Goal: Information Seeking & Learning: Find specific fact

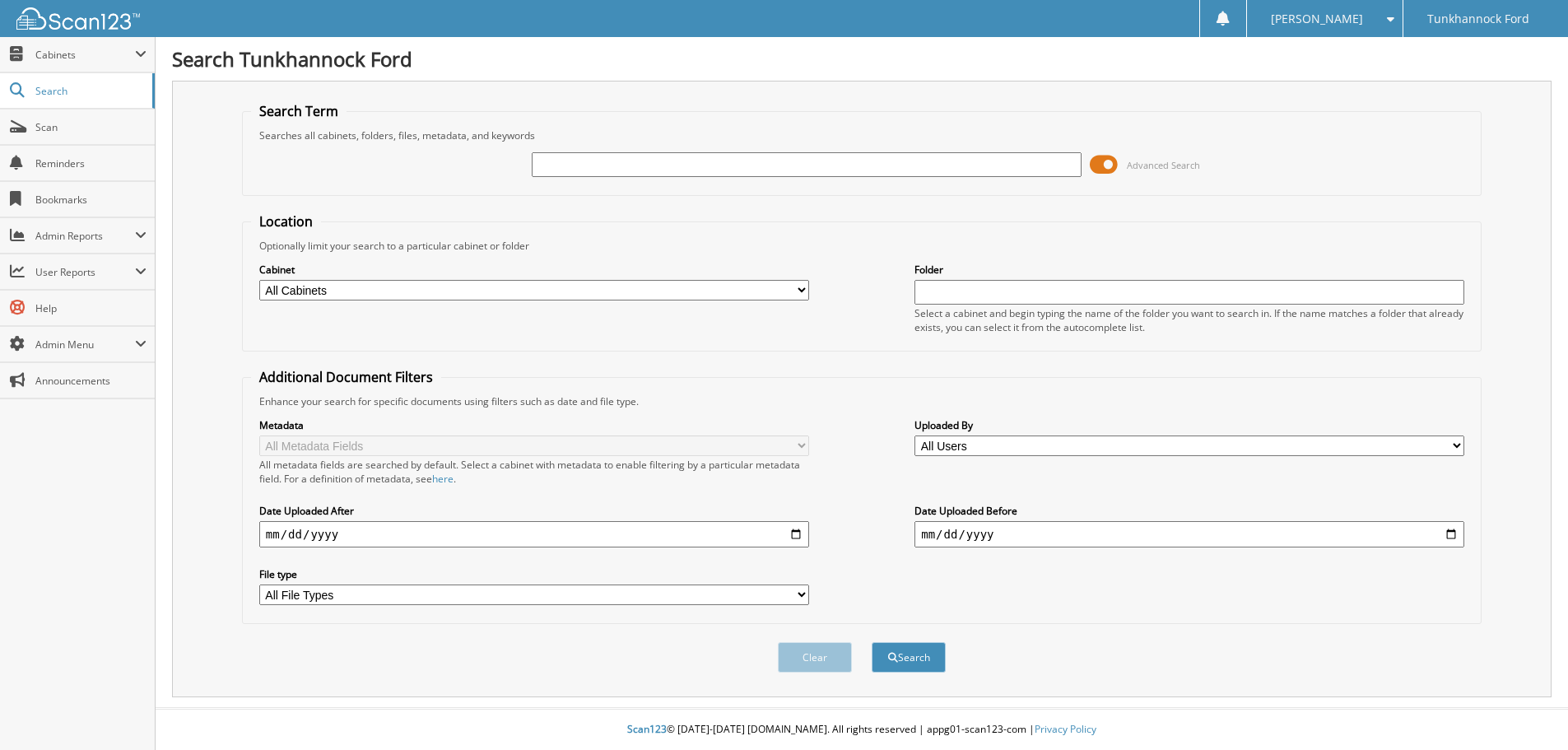
drag, startPoint x: 1092, startPoint y: 166, endPoint x: 1078, endPoint y: 168, distance: 14.1
click at [1090, 168] on span at bounding box center [1103, 165] width 28 height 25
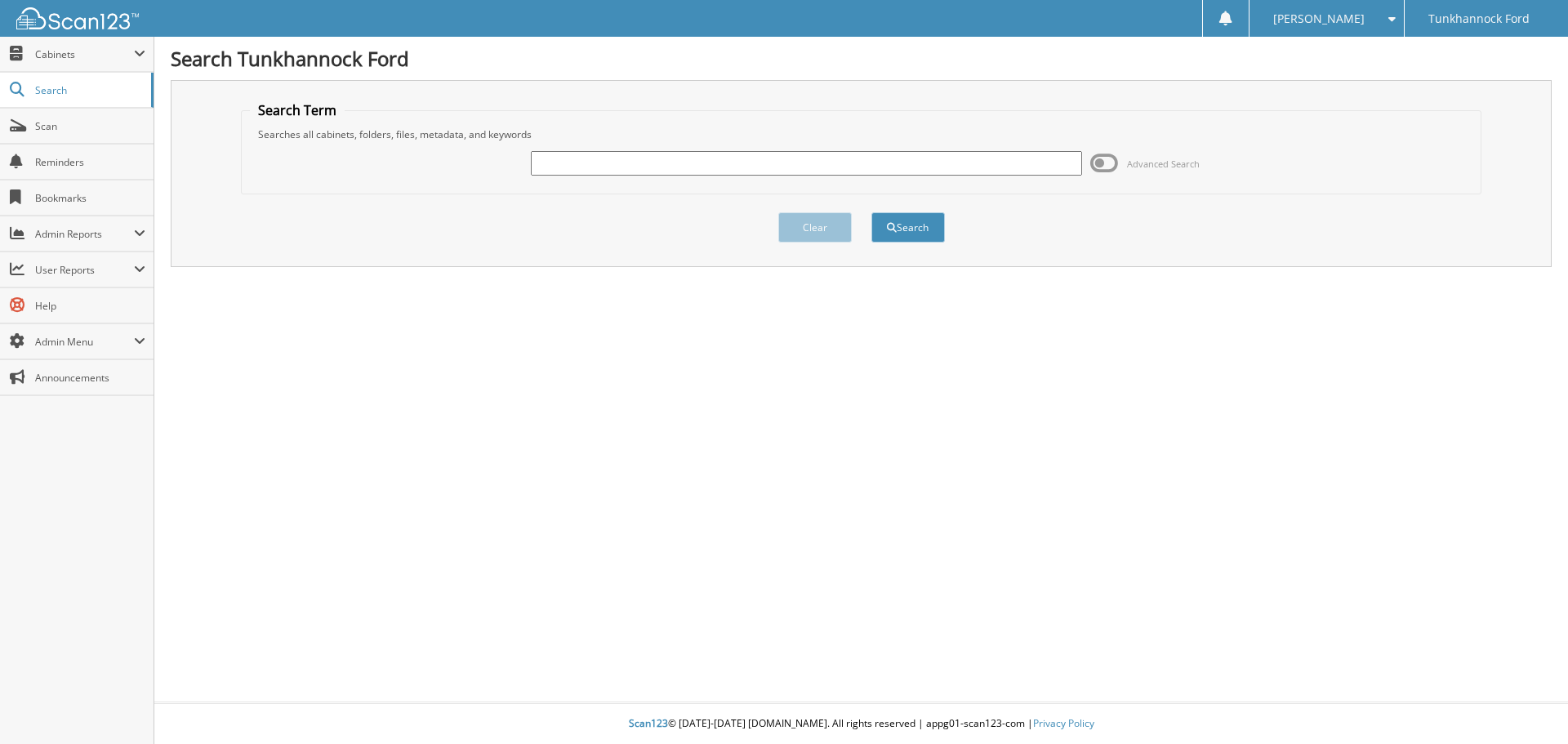
click at [947, 157] on input "text" at bounding box center [806, 163] width 551 height 25
type input "134566"
click at [872, 212] on button "Search" at bounding box center [908, 227] width 74 height 30
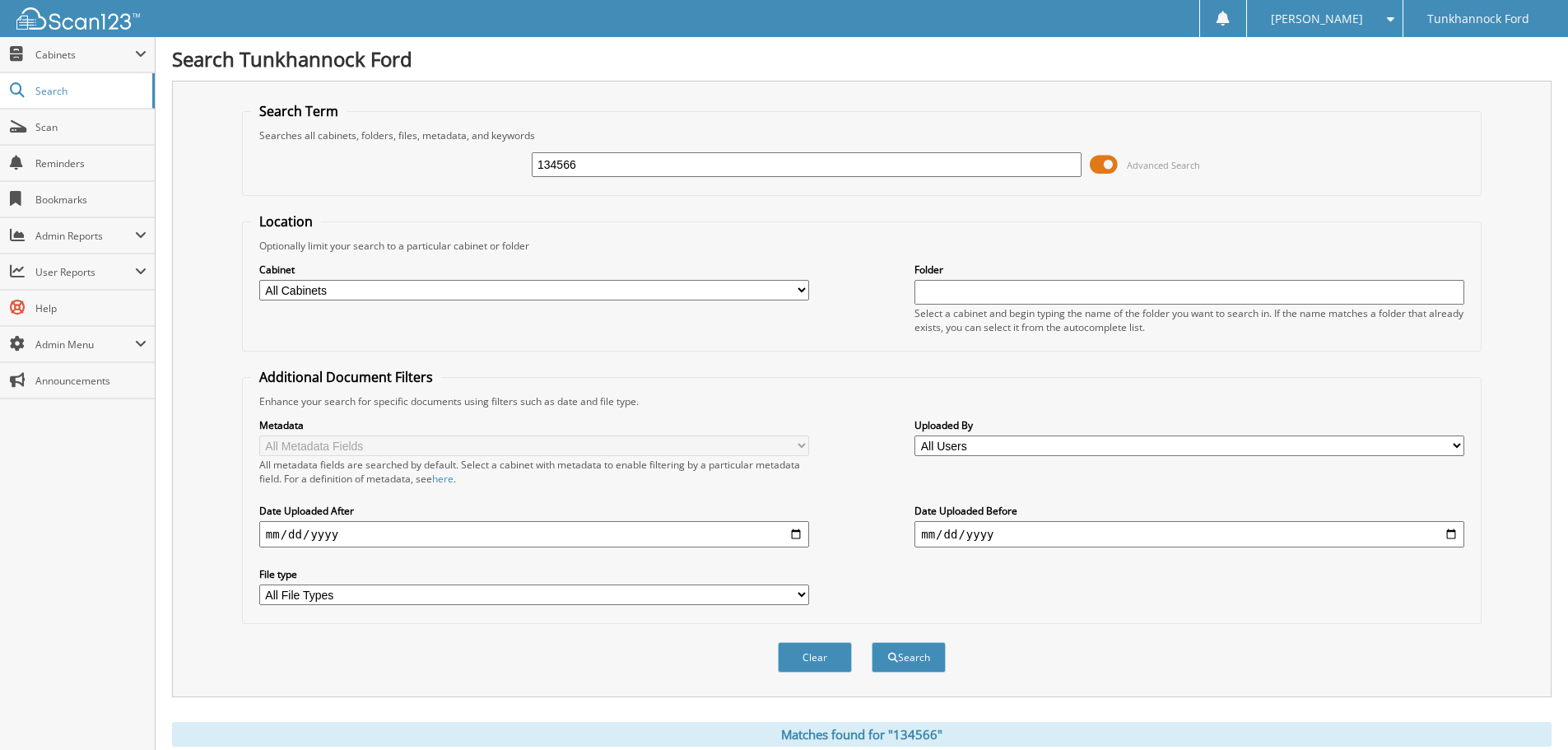
click at [1091, 157] on span at bounding box center [1103, 165] width 28 height 25
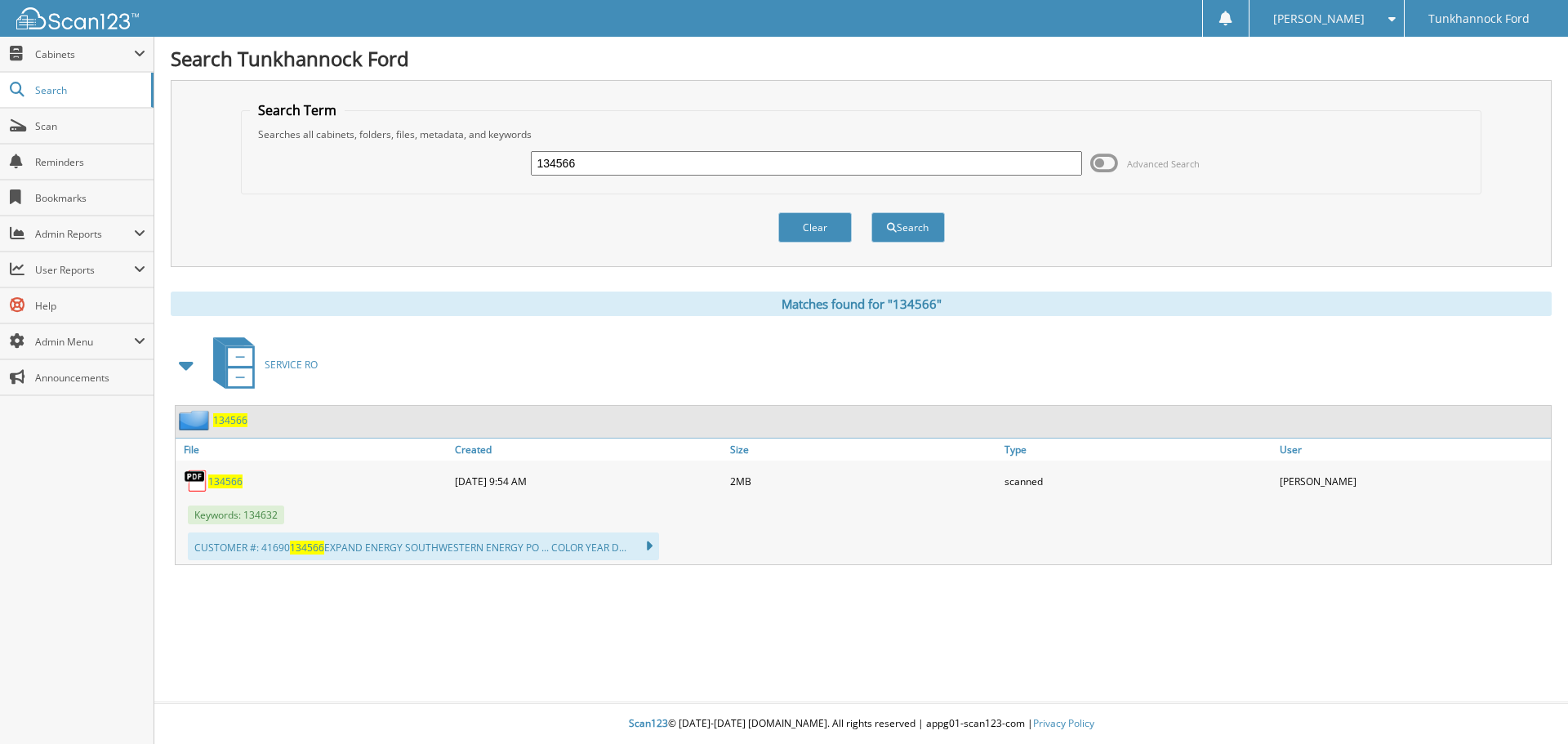
click at [236, 480] on span "134566" at bounding box center [225, 481] width 34 height 14
click at [806, 167] on input "134566" at bounding box center [806, 163] width 551 height 25
type input "134224"
click at [872, 212] on button "Search" at bounding box center [908, 227] width 74 height 30
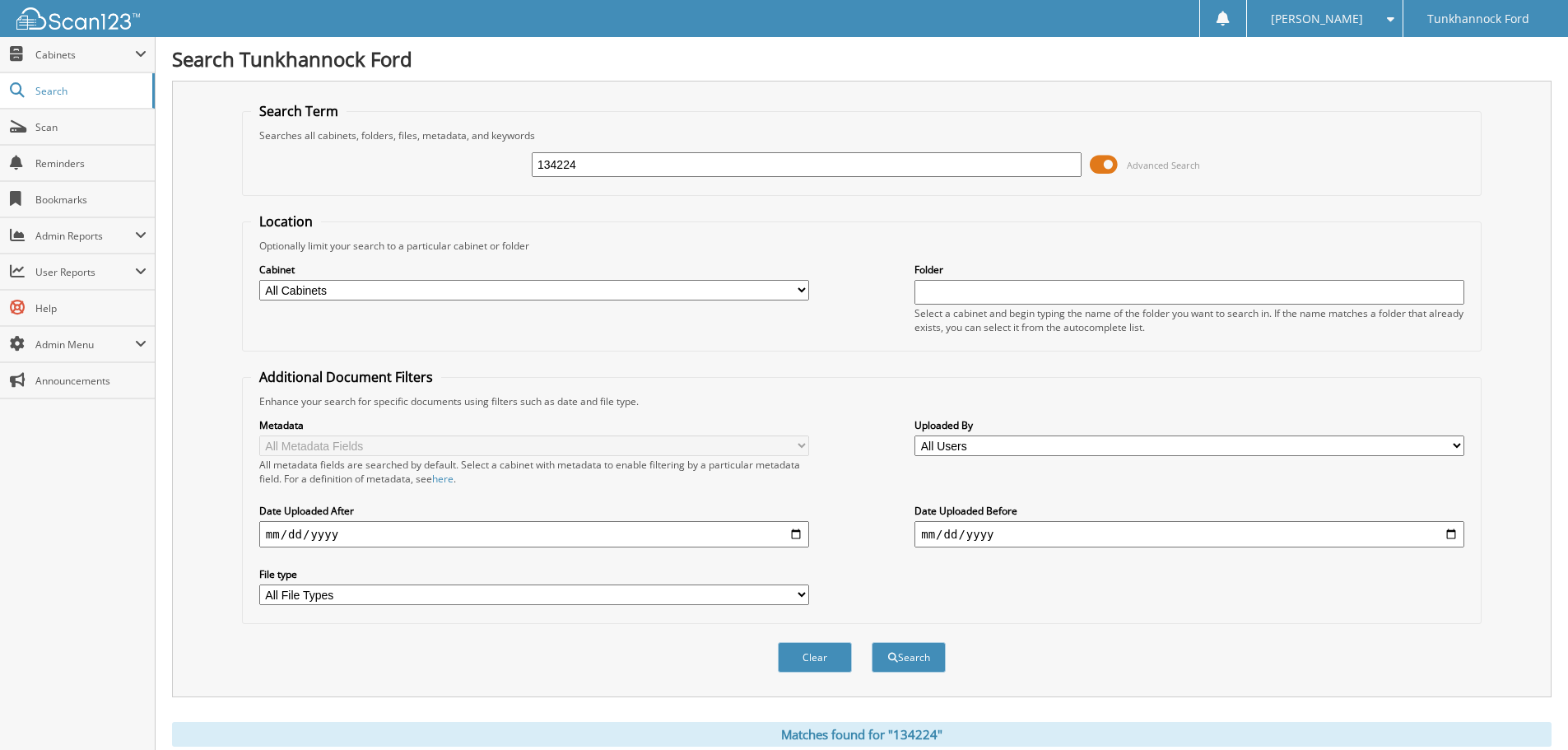
click at [1104, 163] on span at bounding box center [1103, 165] width 28 height 25
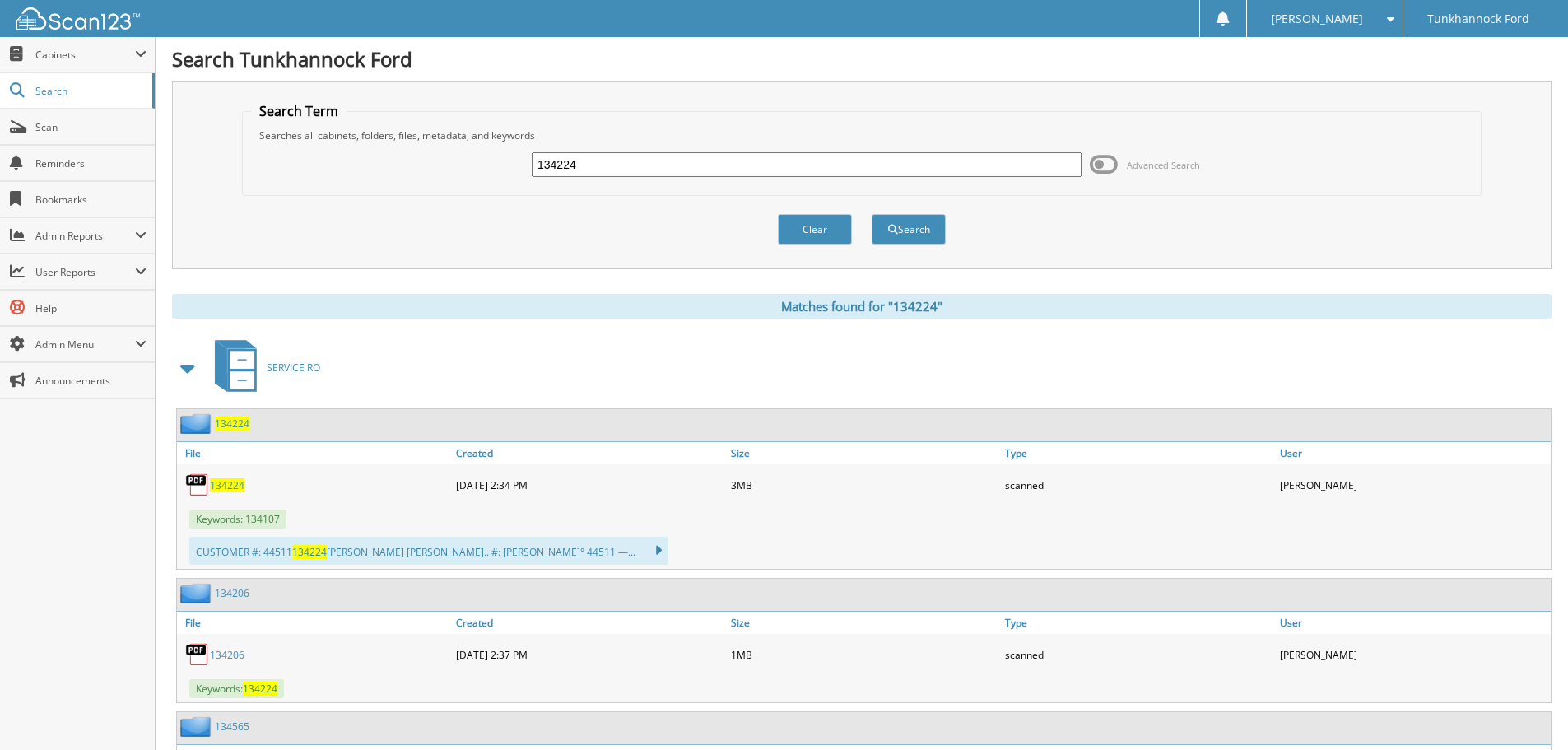
click at [237, 482] on span "134224" at bounding box center [227, 485] width 34 height 14
drag, startPoint x: 615, startPoint y: 172, endPoint x: 506, endPoint y: 156, distance: 110.2
click at [507, 159] on div "134224 Advanced Search" at bounding box center [861, 164] width 1221 height 44
type input "134401"
click at [872, 214] on button "Search" at bounding box center [909, 229] width 74 height 30
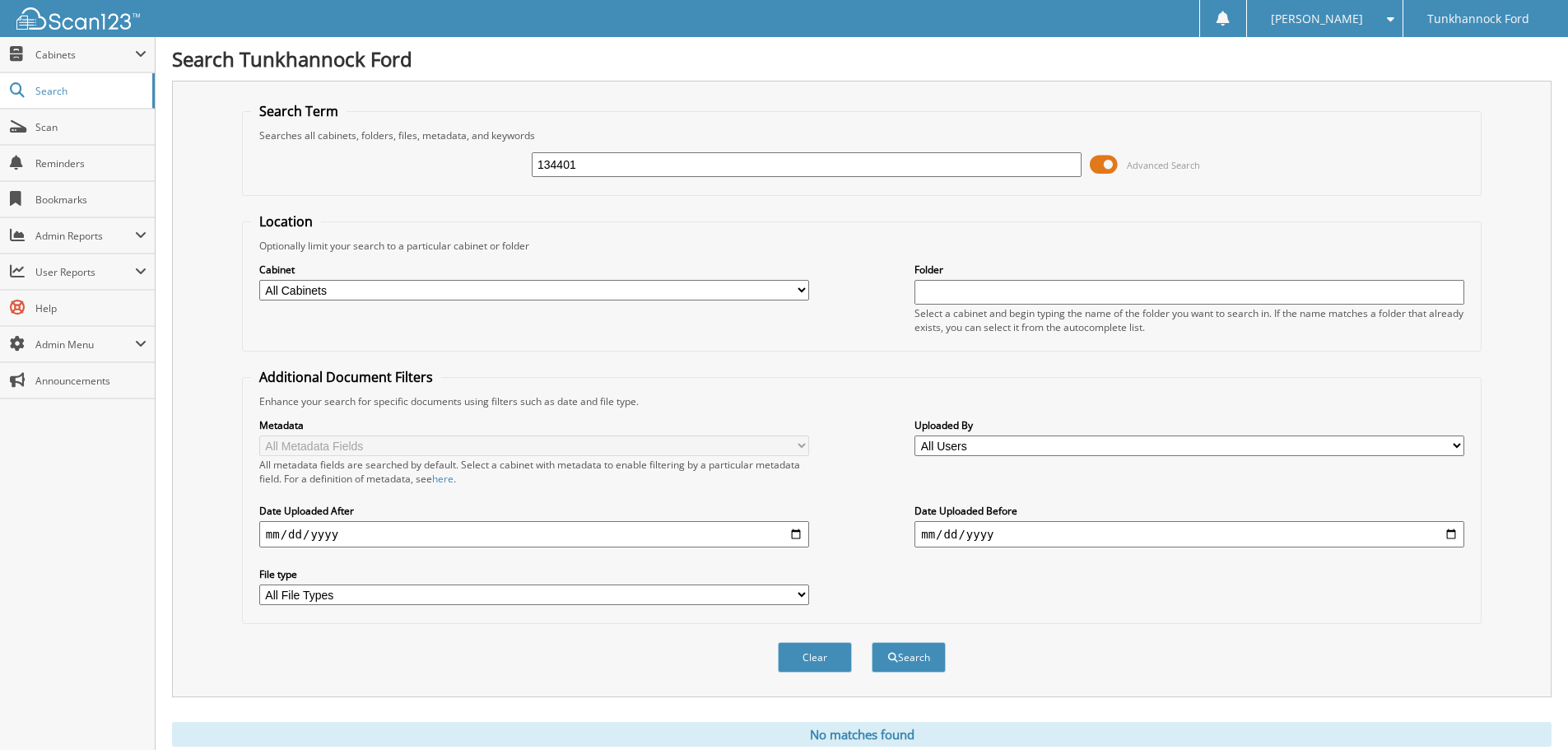
click at [1099, 168] on span at bounding box center [1103, 165] width 28 height 25
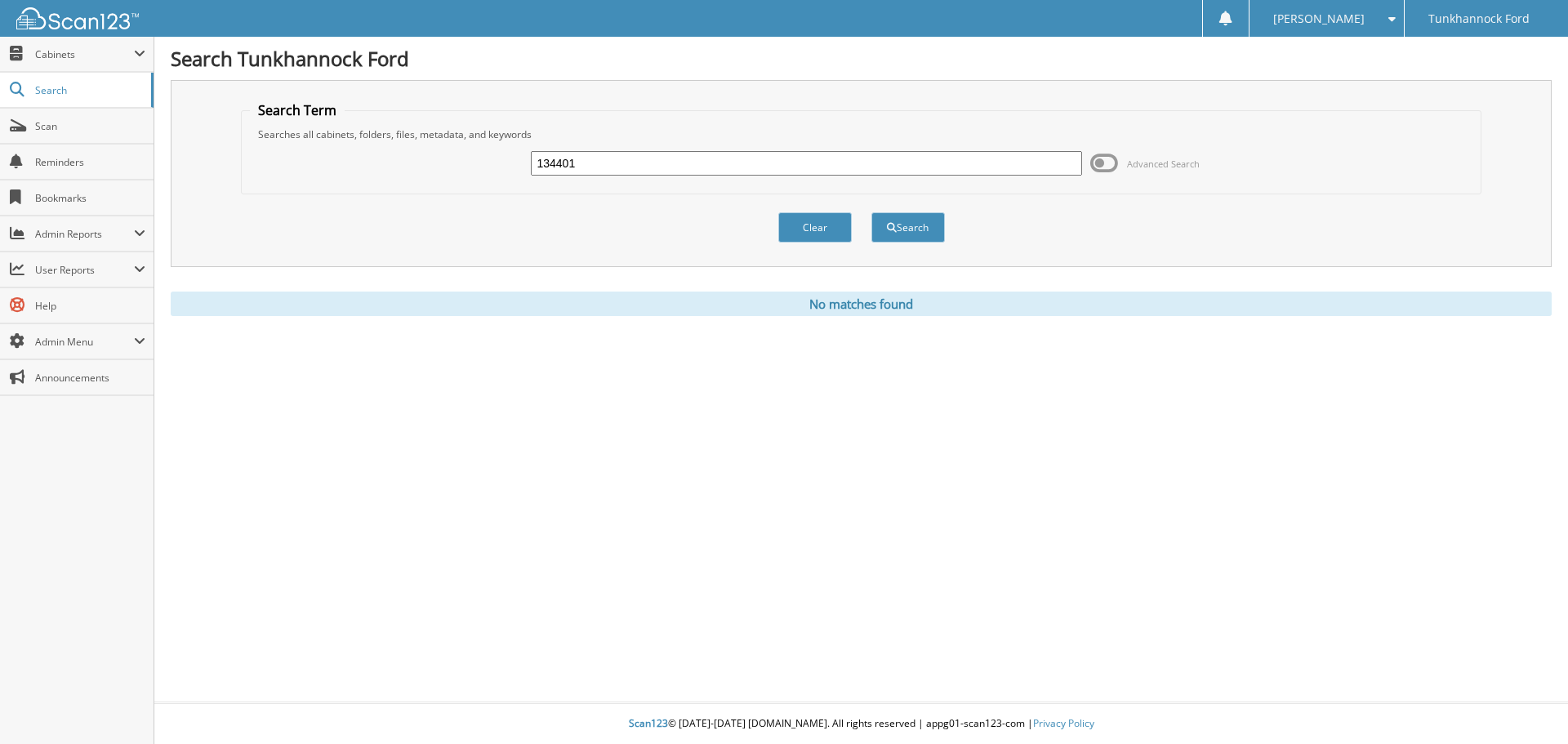
click at [589, 168] on input "134401" at bounding box center [806, 163] width 551 height 25
click at [840, 219] on button "Clear" at bounding box center [815, 227] width 74 height 30
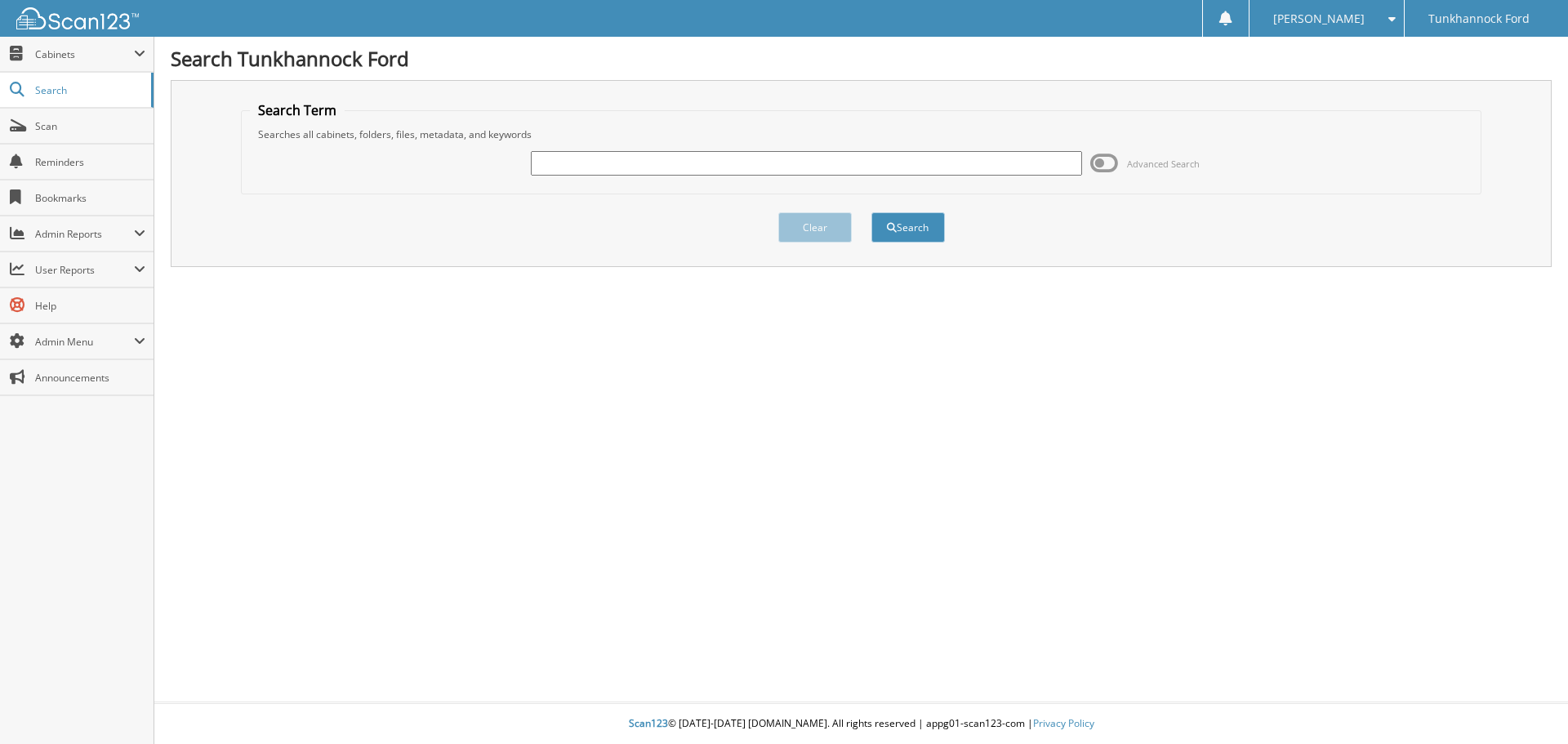
click at [644, 167] on input "text" at bounding box center [806, 163] width 551 height 25
type input "134401"
click at [872, 212] on button "Search" at bounding box center [908, 227] width 74 height 30
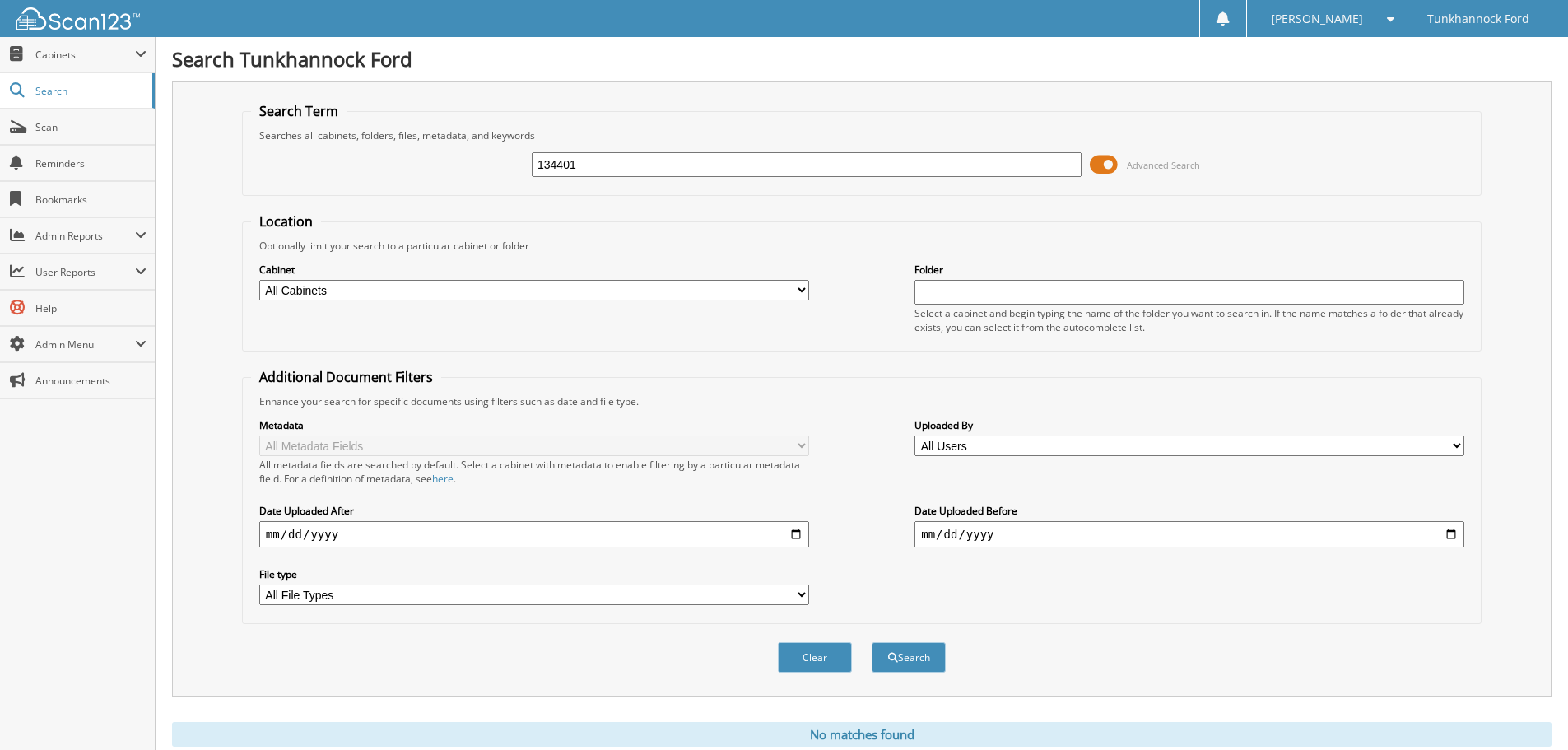
click at [1100, 174] on span at bounding box center [1103, 165] width 28 height 25
